Goal: Task Accomplishment & Management: Manage account settings

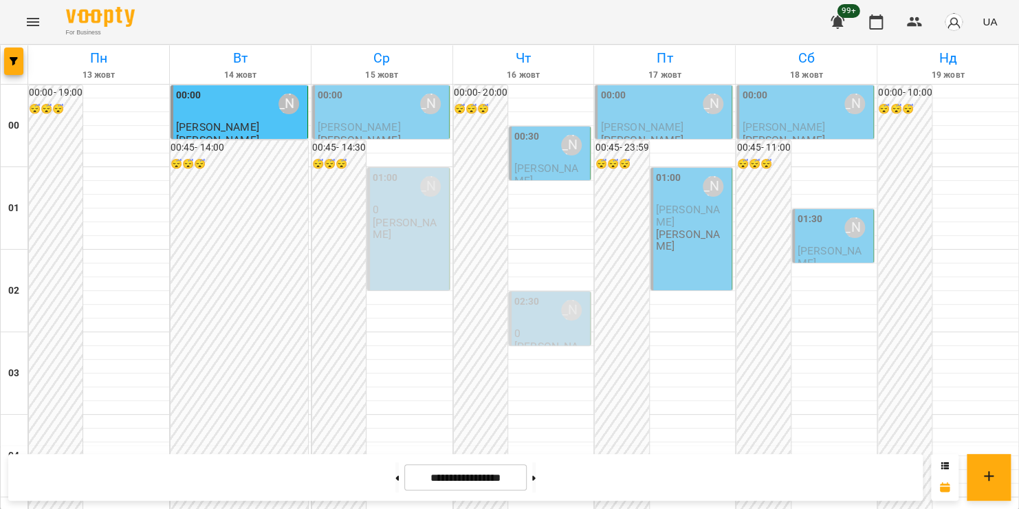
scroll to position [1618, 0]
click at [30, 21] on icon "Menu" at bounding box center [33, 22] width 12 height 8
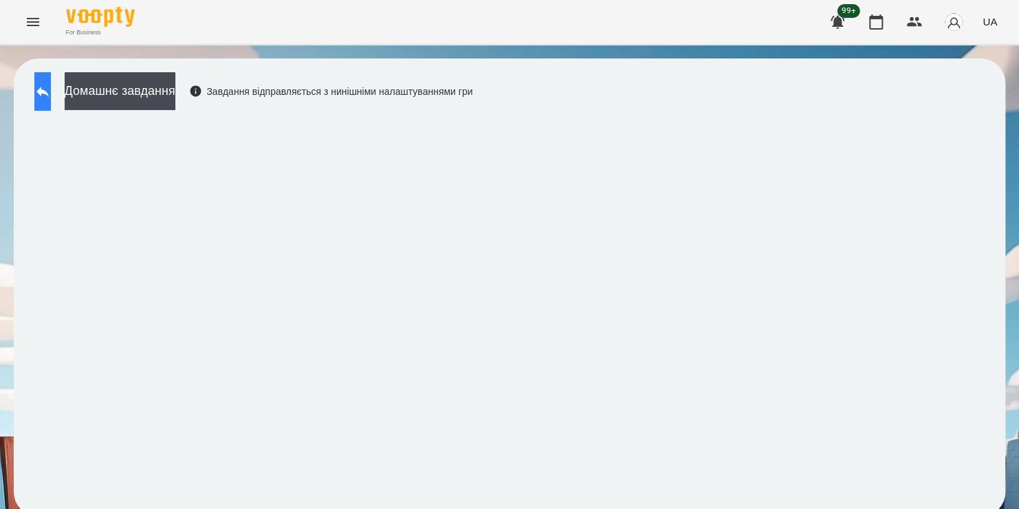
click at [41, 78] on button at bounding box center [42, 91] width 17 height 39
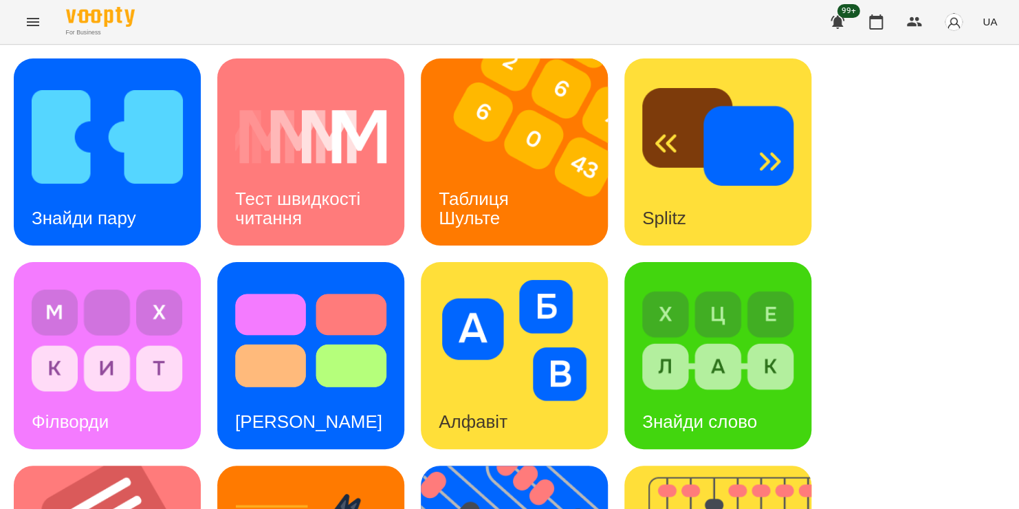
scroll to position [517, 0]
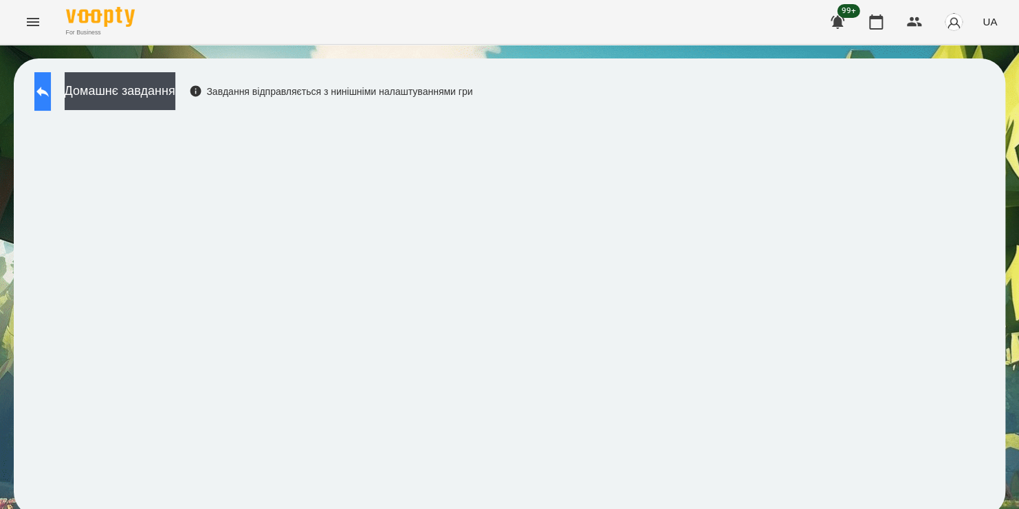
click at [49, 94] on icon at bounding box center [42, 92] width 12 height 10
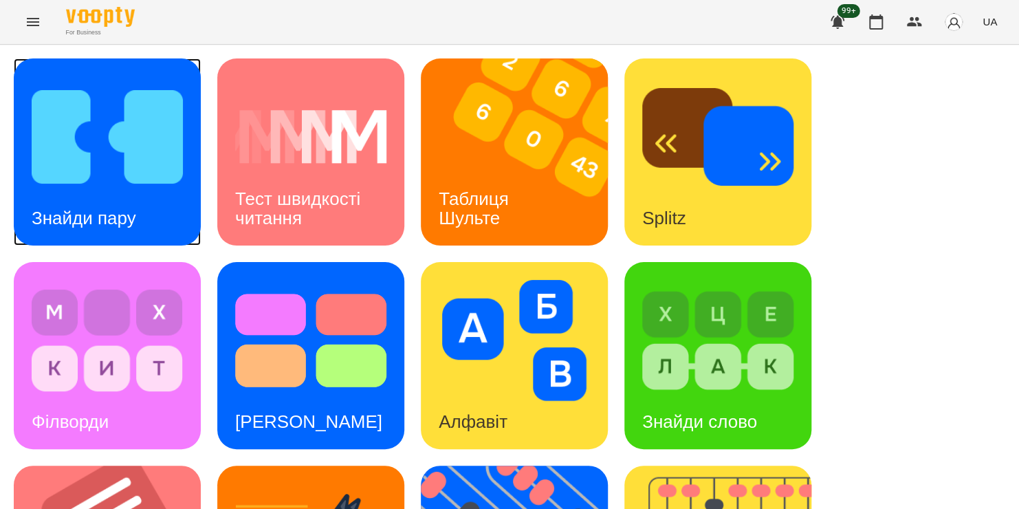
click at [78, 187] on img at bounding box center [107, 136] width 151 height 121
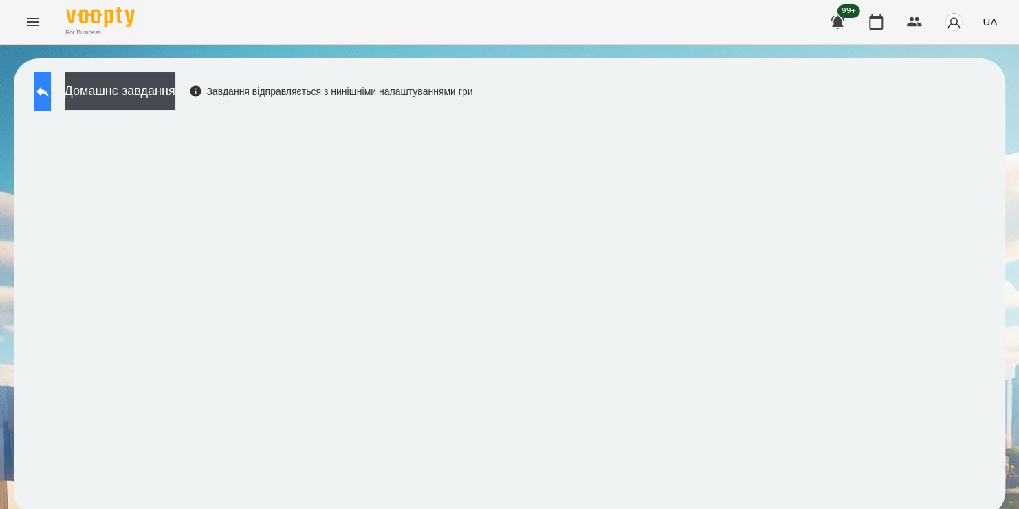
click at [49, 93] on icon at bounding box center [42, 92] width 12 height 10
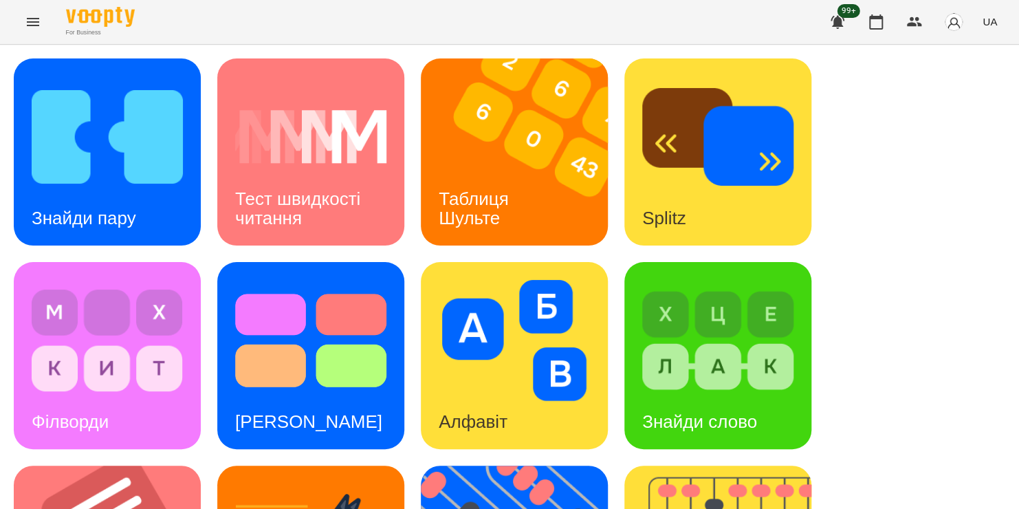
scroll to position [561, 0]
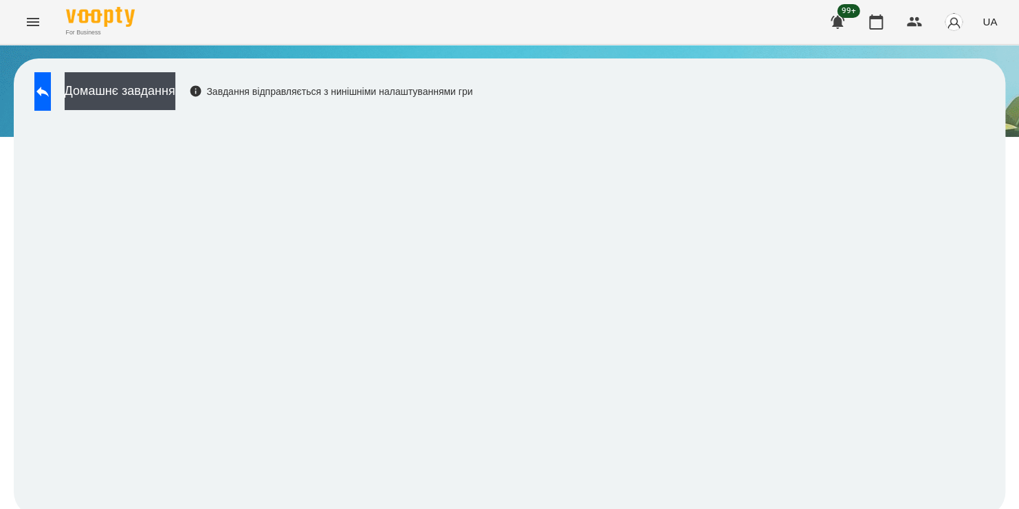
scroll to position [8, 0]
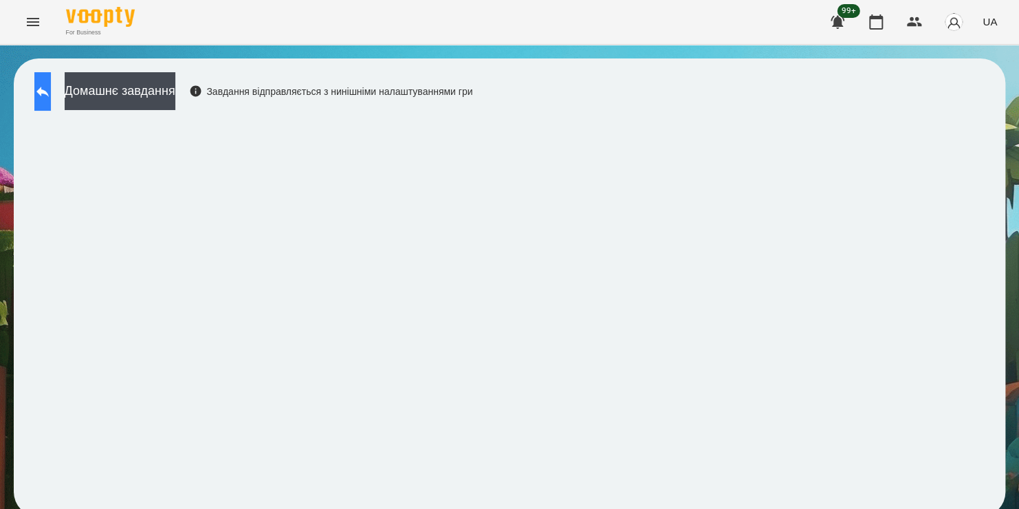
click at [51, 83] on icon at bounding box center [42, 91] width 17 height 17
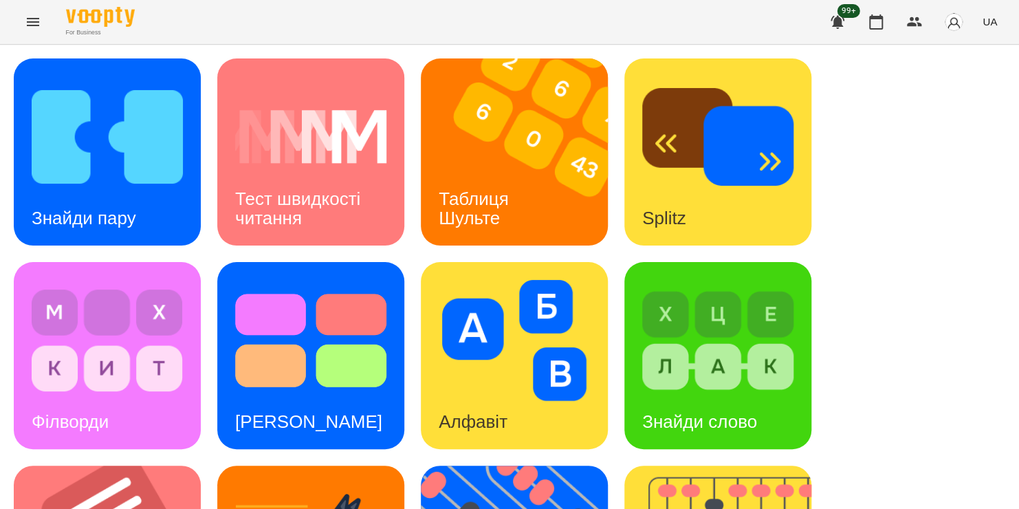
scroll to position [564, 0]
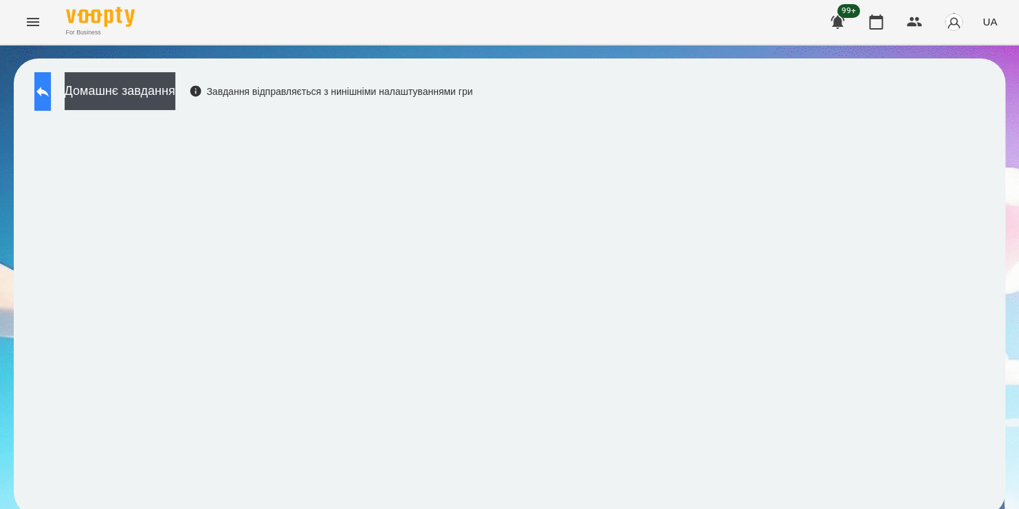
click at [51, 78] on button at bounding box center [42, 91] width 17 height 39
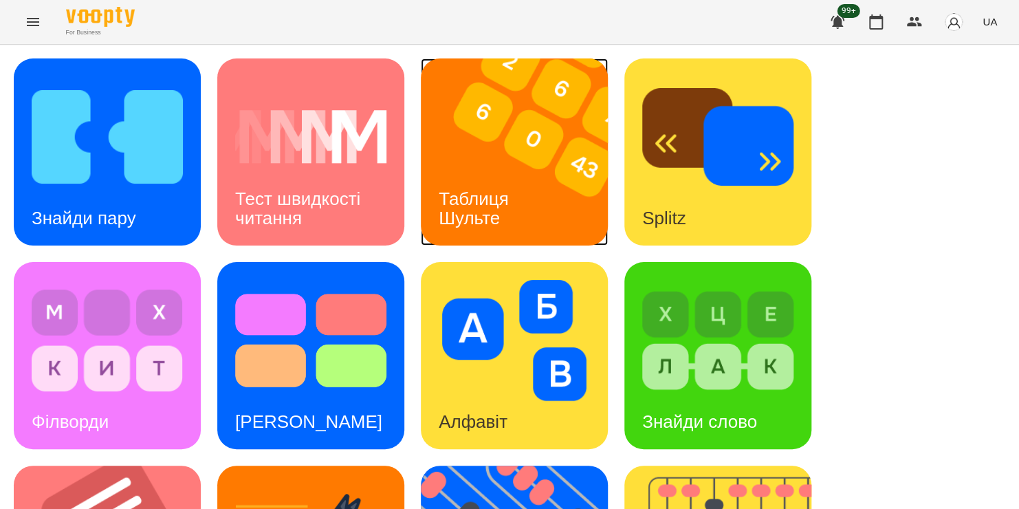
click at [507, 162] on img at bounding box center [523, 151] width 204 height 187
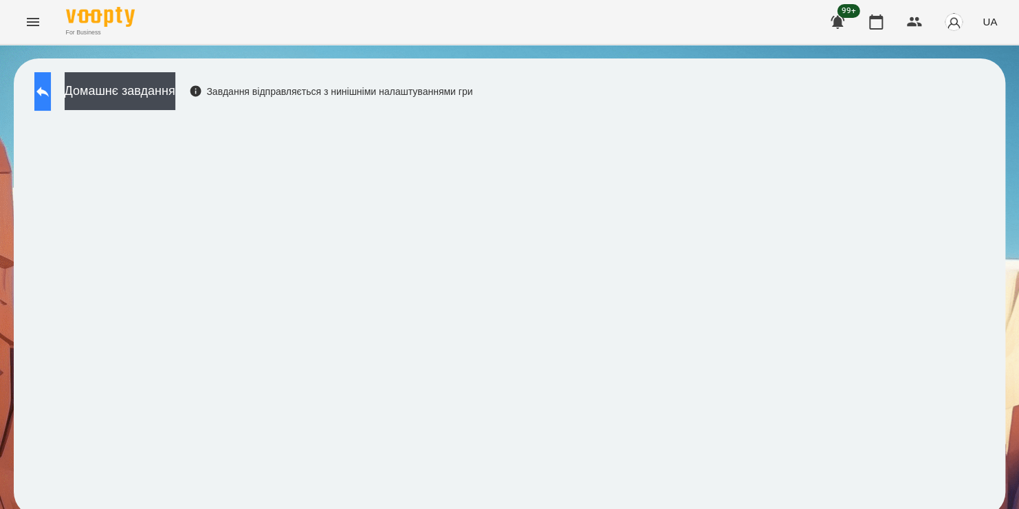
click at [49, 88] on icon at bounding box center [42, 92] width 12 height 10
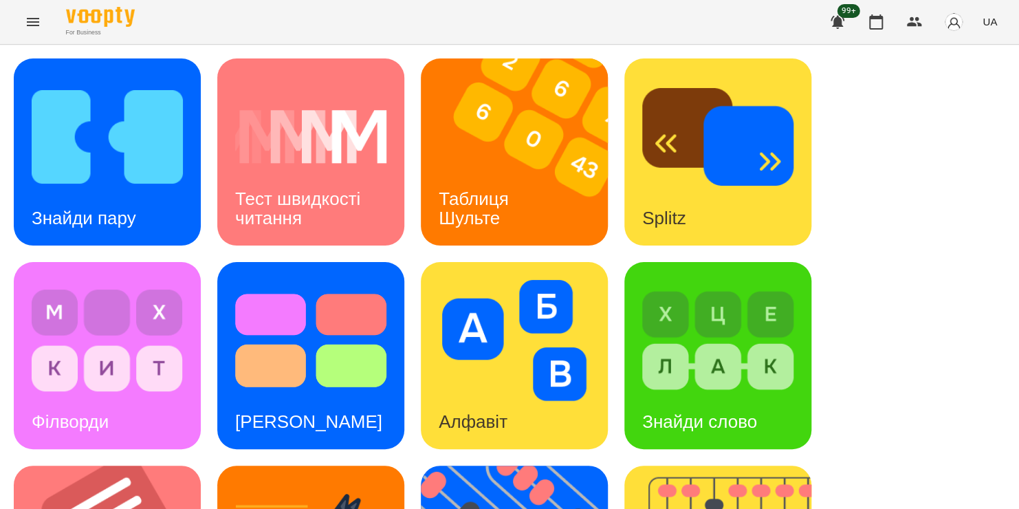
scroll to position [564, 0]
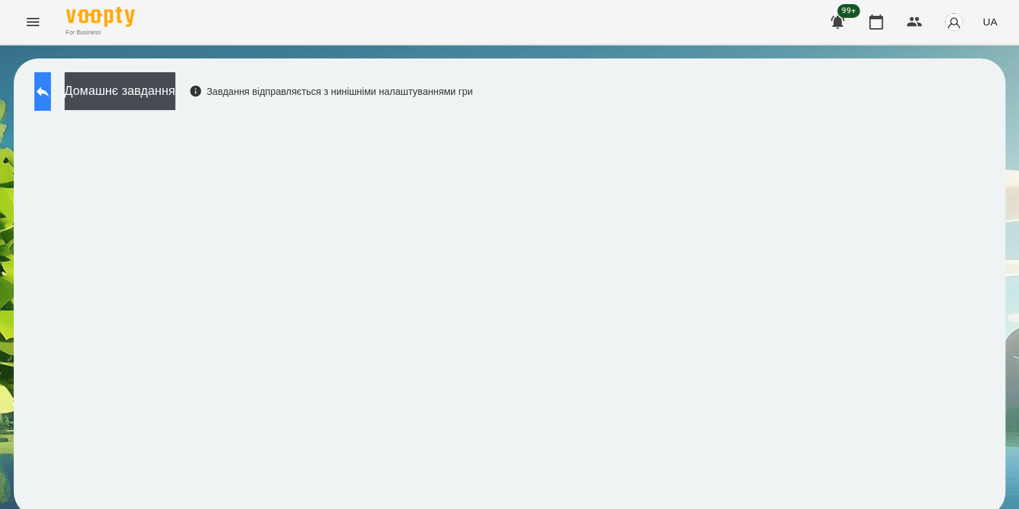
click at [51, 88] on icon at bounding box center [42, 91] width 17 height 17
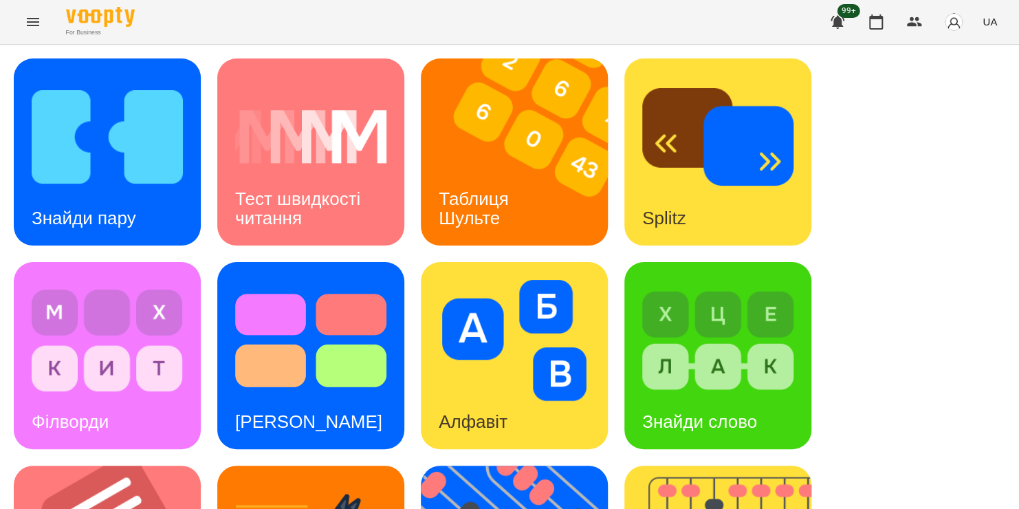
scroll to position [437, 0]
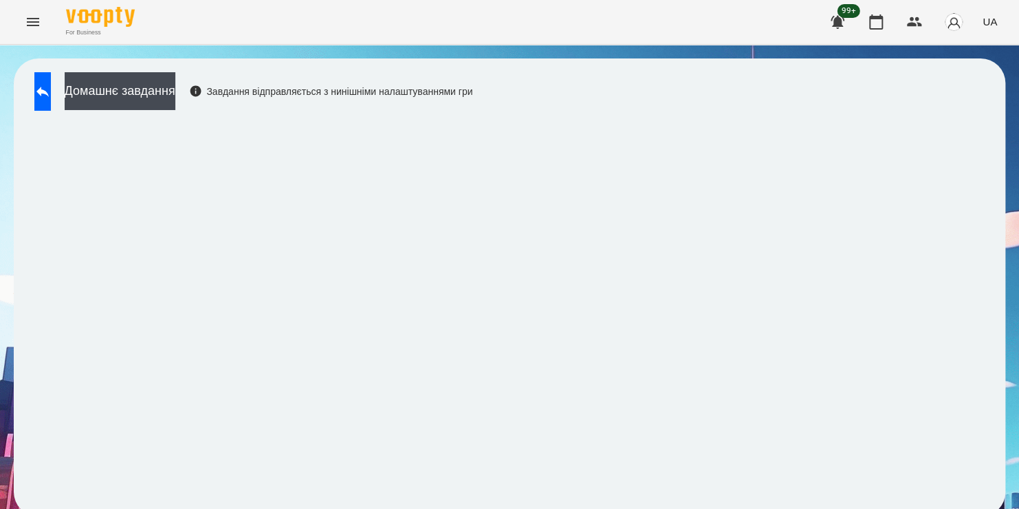
click at [422, 17] on div "For Business 99+ UA" at bounding box center [509, 22] width 1019 height 44
click at [51, 86] on button at bounding box center [42, 91] width 17 height 39
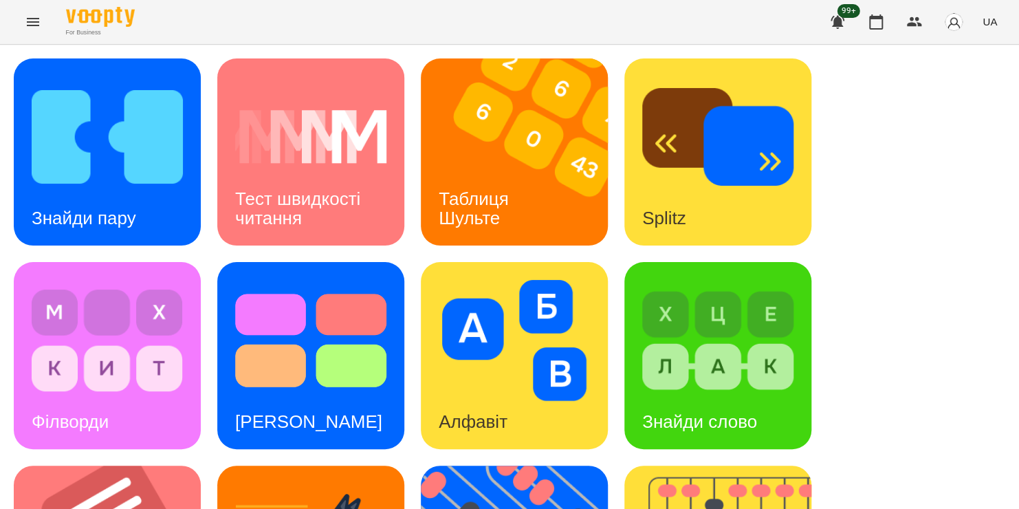
scroll to position [536, 0]
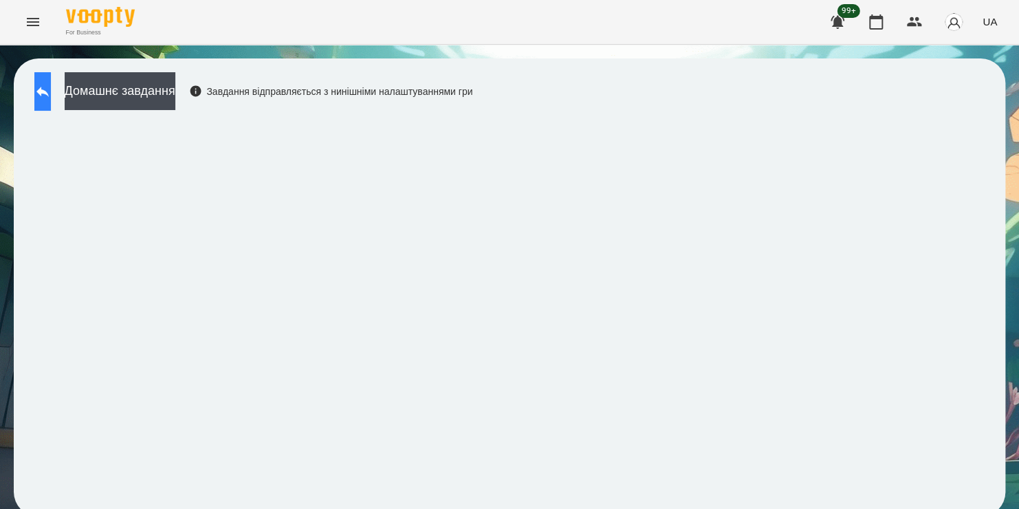
click at [51, 99] on button at bounding box center [42, 91] width 17 height 39
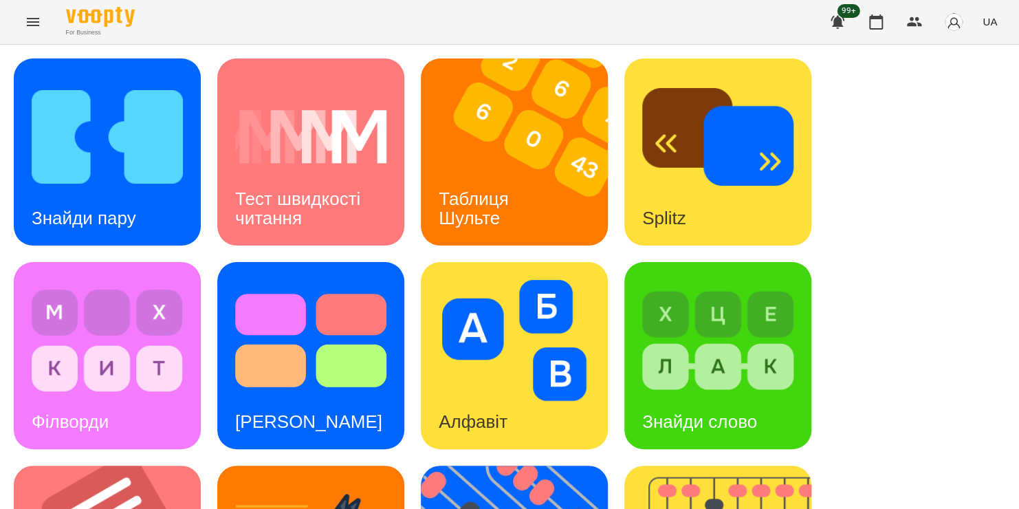
scroll to position [558, 0]
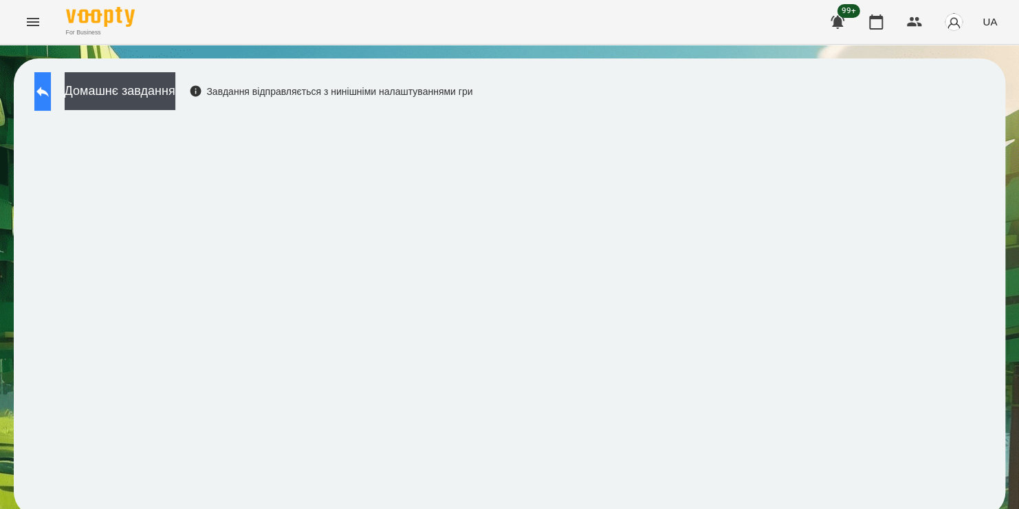
click at [51, 89] on icon at bounding box center [42, 91] width 17 height 17
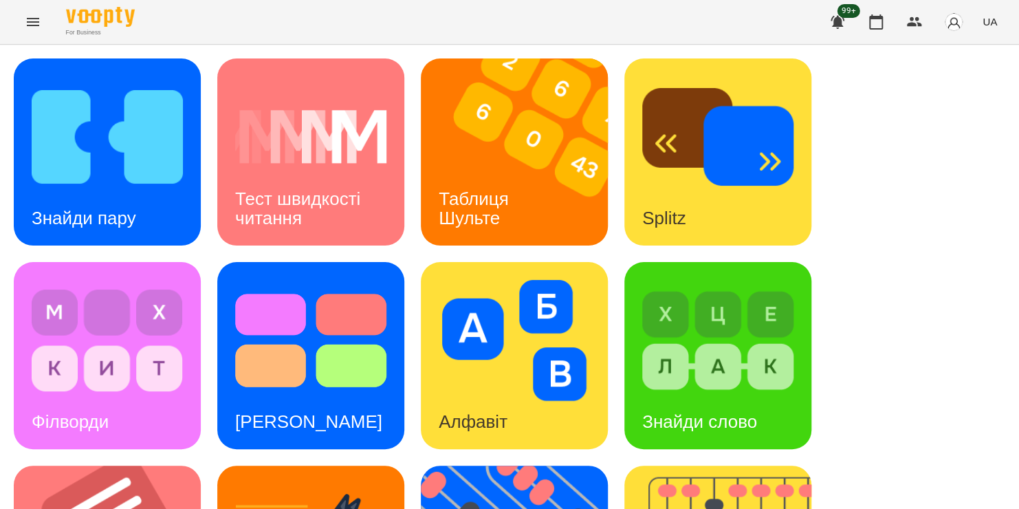
scroll to position [560, 0]
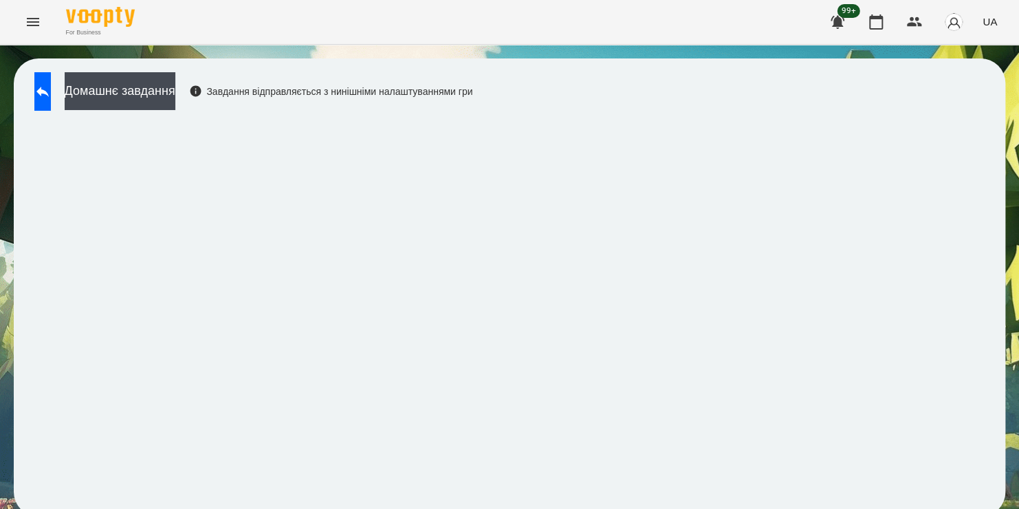
click at [883, 39] on div "99+ UA" at bounding box center [912, 22] width 182 height 36
click at [882, 21] on icon "button" at bounding box center [876, 22] width 17 height 17
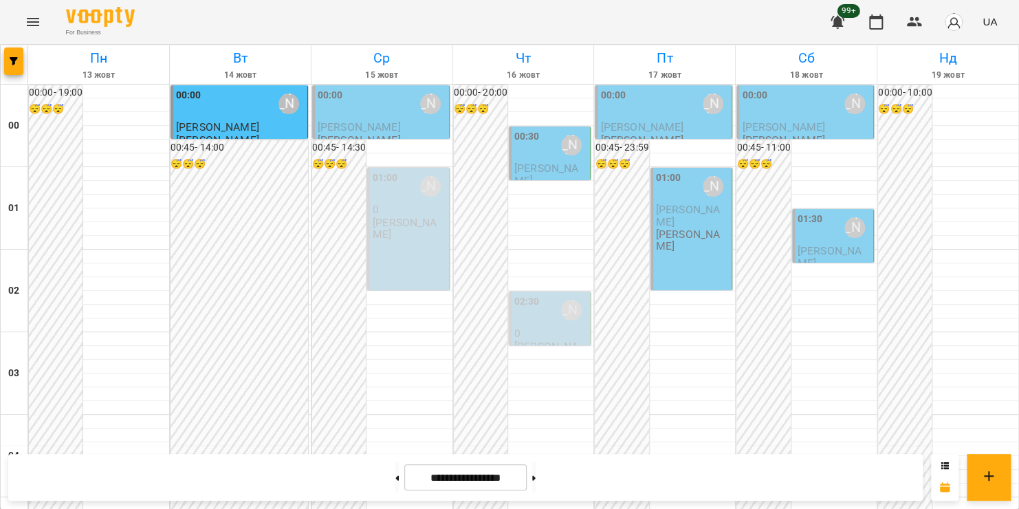
scroll to position [1084, 0]
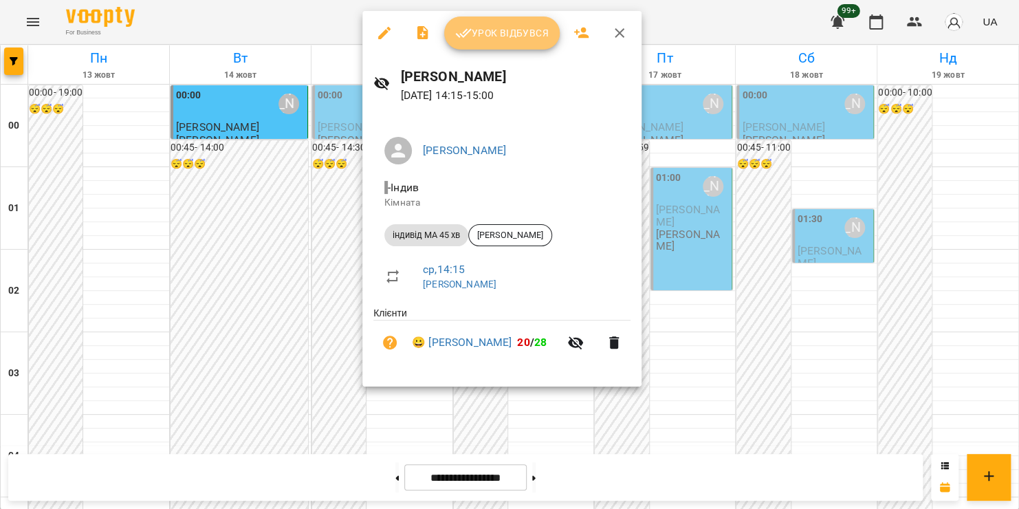
click at [490, 41] on span "Урок відбувся" at bounding box center [502, 33] width 94 height 17
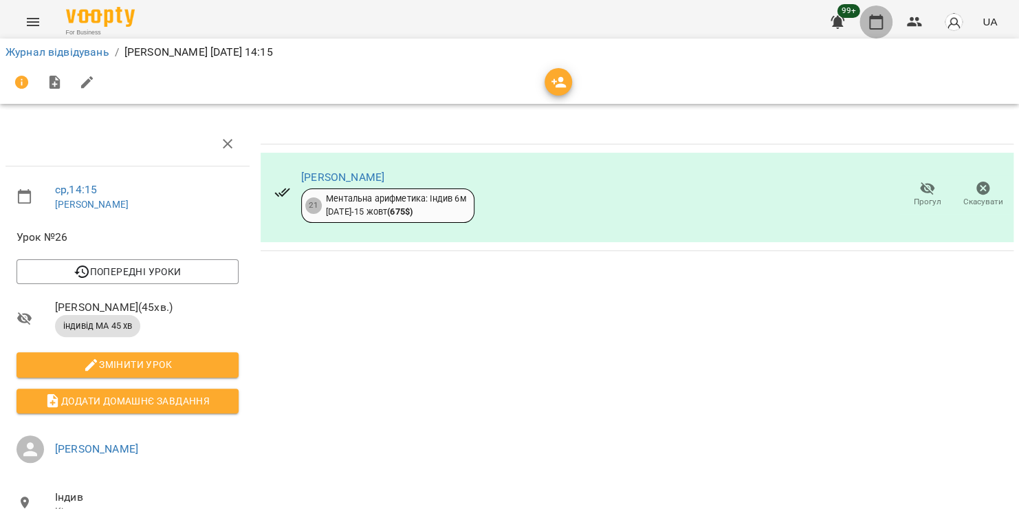
click at [880, 23] on icon "button" at bounding box center [876, 22] width 17 height 17
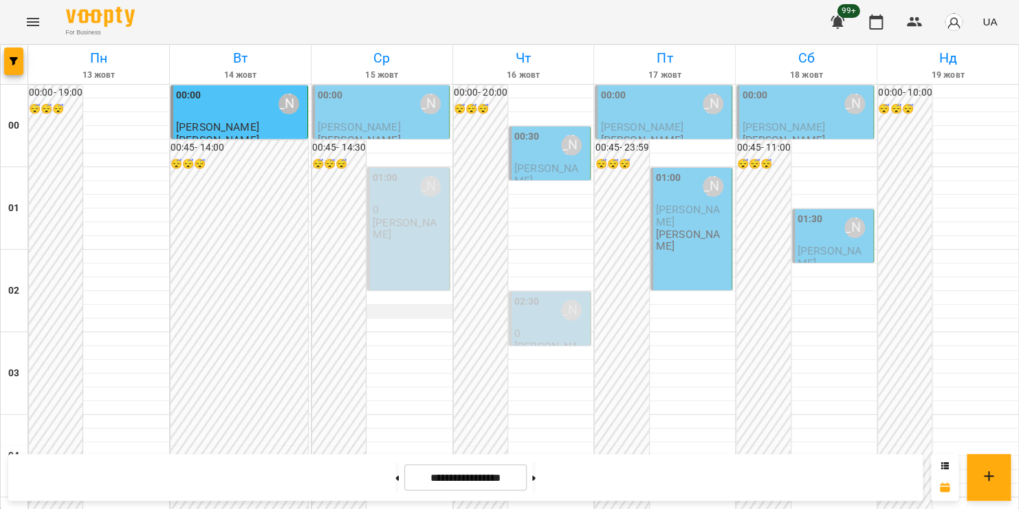
scroll to position [1141, 0]
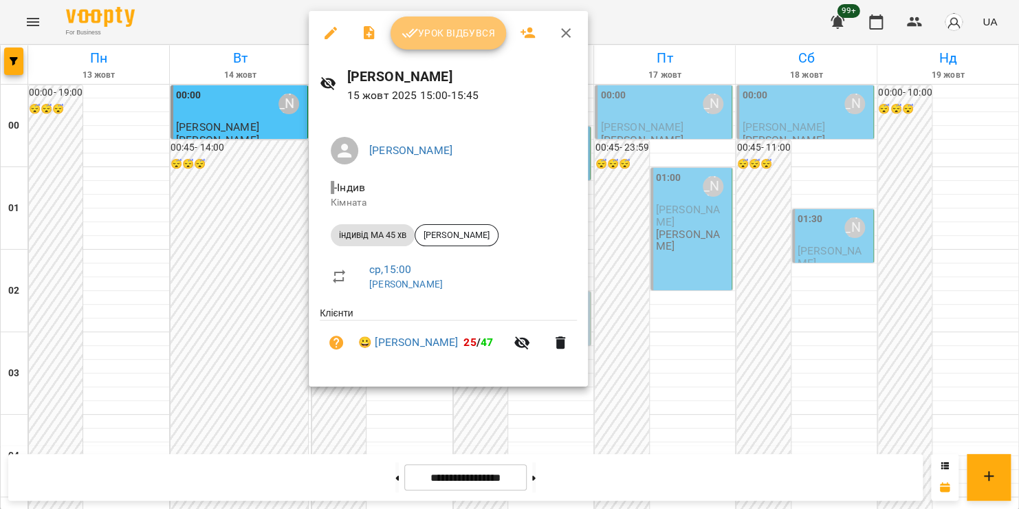
click at [422, 36] on span "Урок відбувся" at bounding box center [449, 33] width 94 height 17
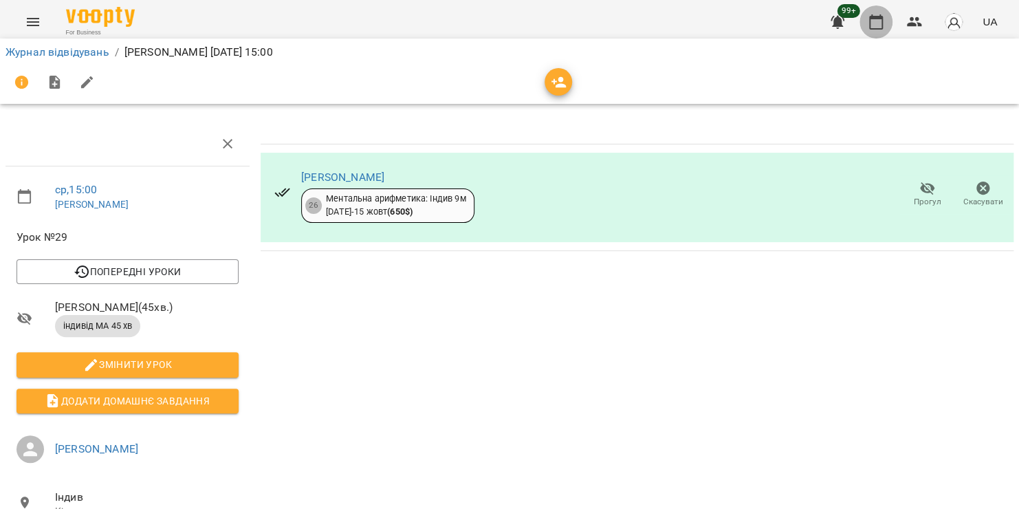
click at [873, 19] on icon "button" at bounding box center [876, 21] width 14 height 15
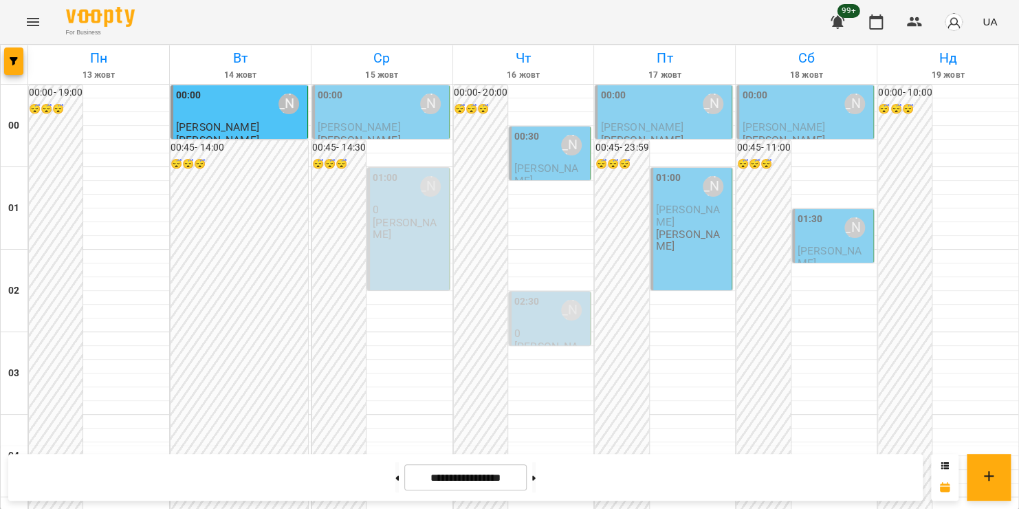
scroll to position [80, 0]
click at [561, 300] on div "[PERSON_NAME]" at bounding box center [571, 310] width 21 height 21
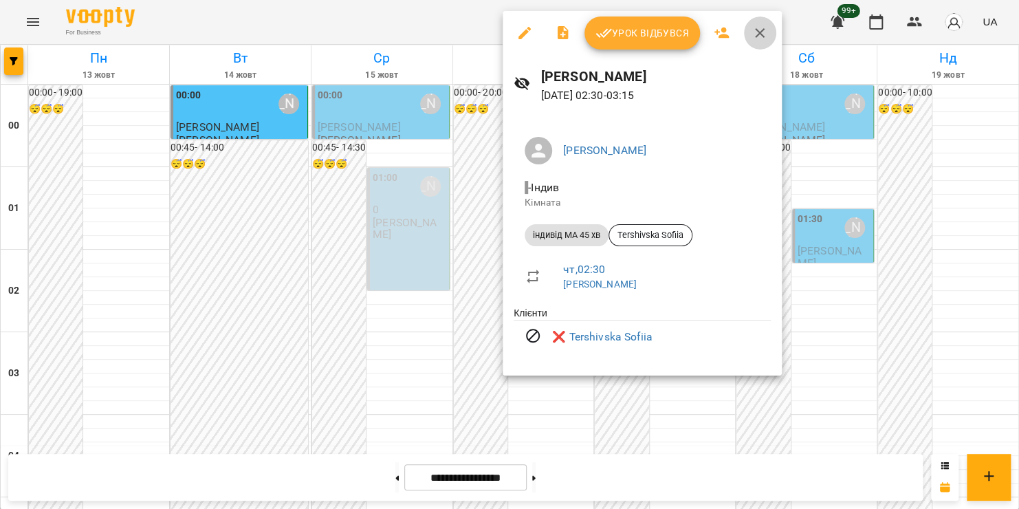
click at [755, 28] on icon "button" at bounding box center [760, 33] width 17 height 17
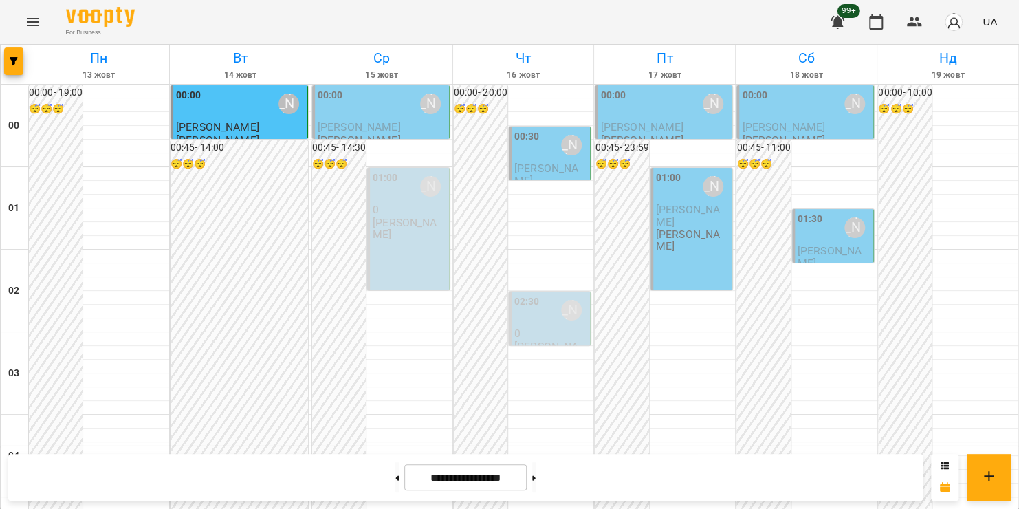
scroll to position [1362, 0]
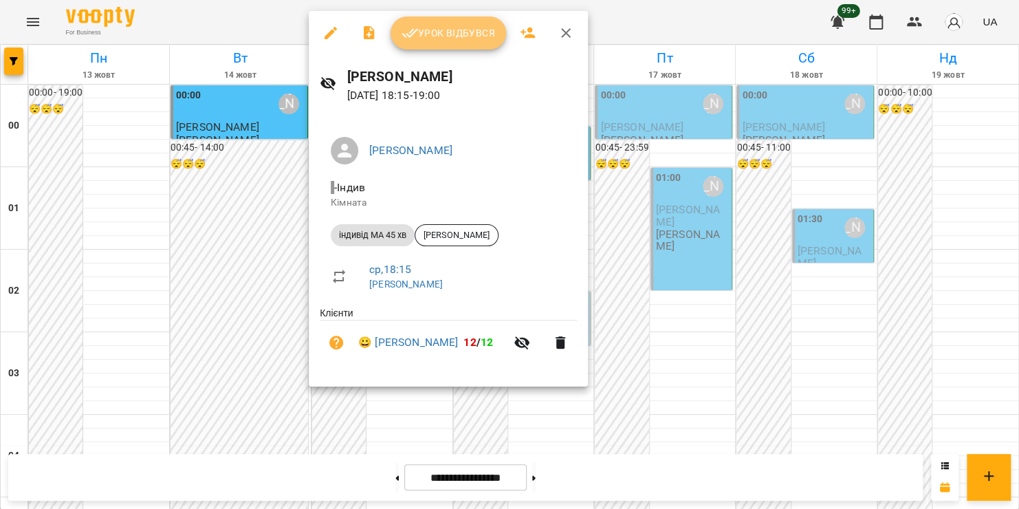
click at [453, 35] on span "Урок відбувся" at bounding box center [449, 33] width 94 height 17
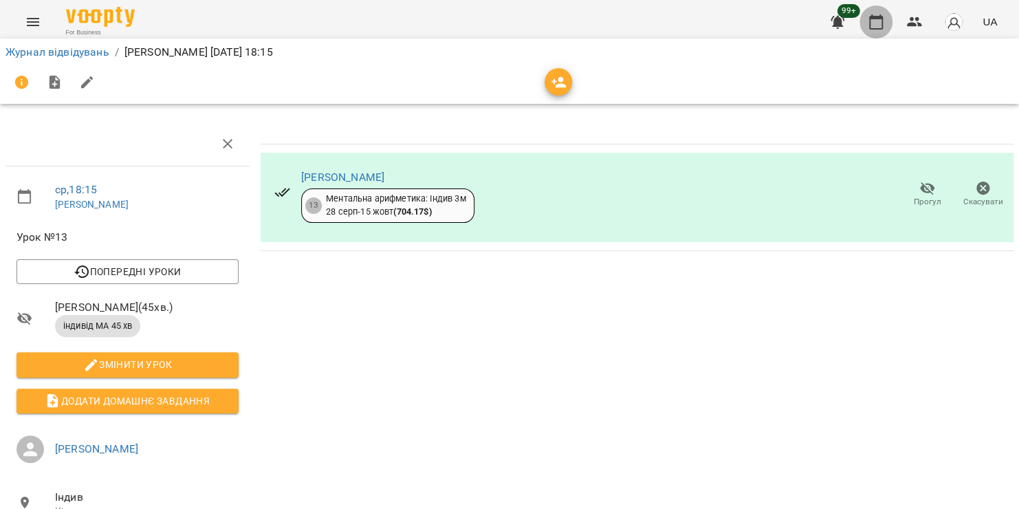
click at [873, 21] on icon "button" at bounding box center [876, 22] width 17 height 17
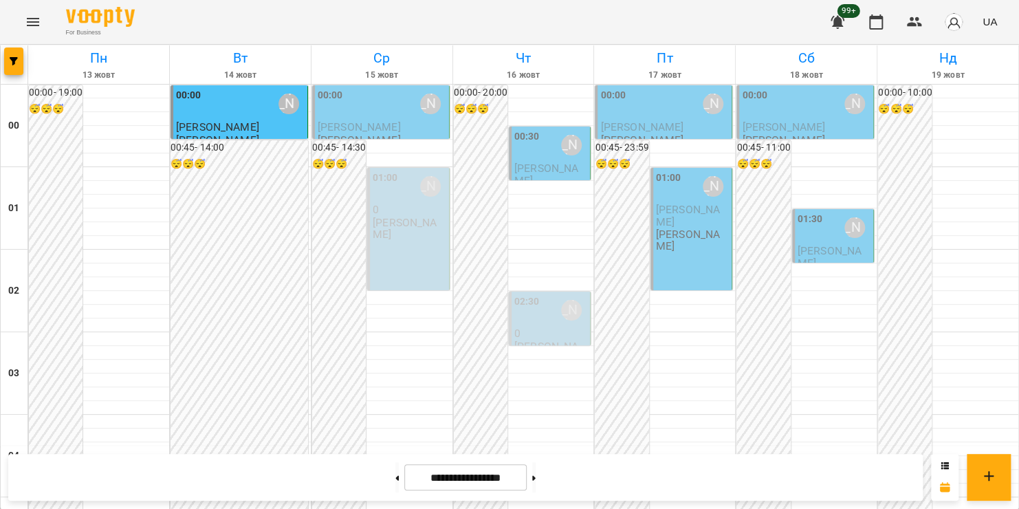
scroll to position [1618, 0]
